Goal: Transaction & Acquisition: Purchase product/service

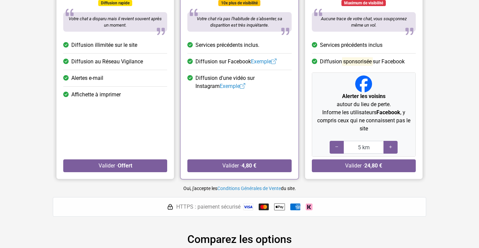
scroll to position [103, 0]
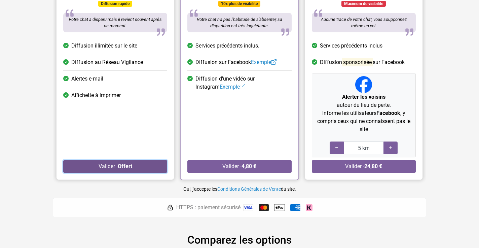
click at [138, 169] on button "Valider · Offert" at bounding box center [115, 166] width 104 height 13
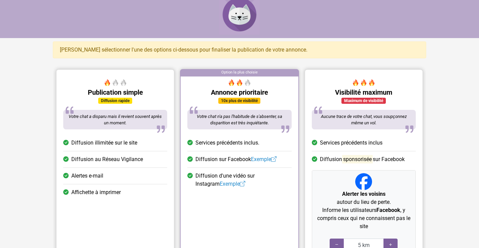
scroll to position [0, 0]
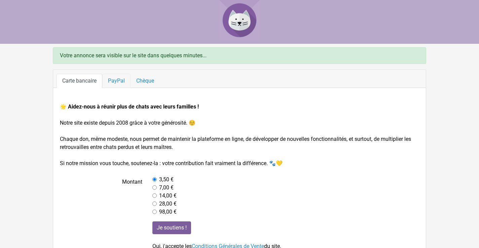
click at [115, 77] on link "PayPal" at bounding box center [116, 81] width 28 height 14
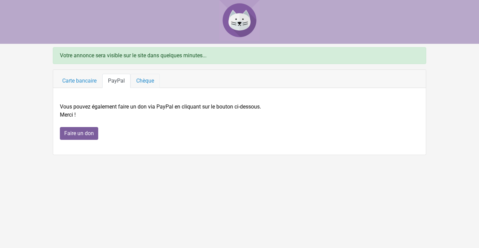
click at [145, 79] on link "Chèque" at bounding box center [145, 81] width 29 height 14
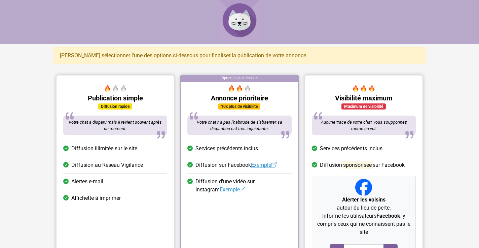
click at [263, 165] on link "Exemple" at bounding box center [264, 165] width 26 height 6
